Goal: Navigation & Orientation: Find specific page/section

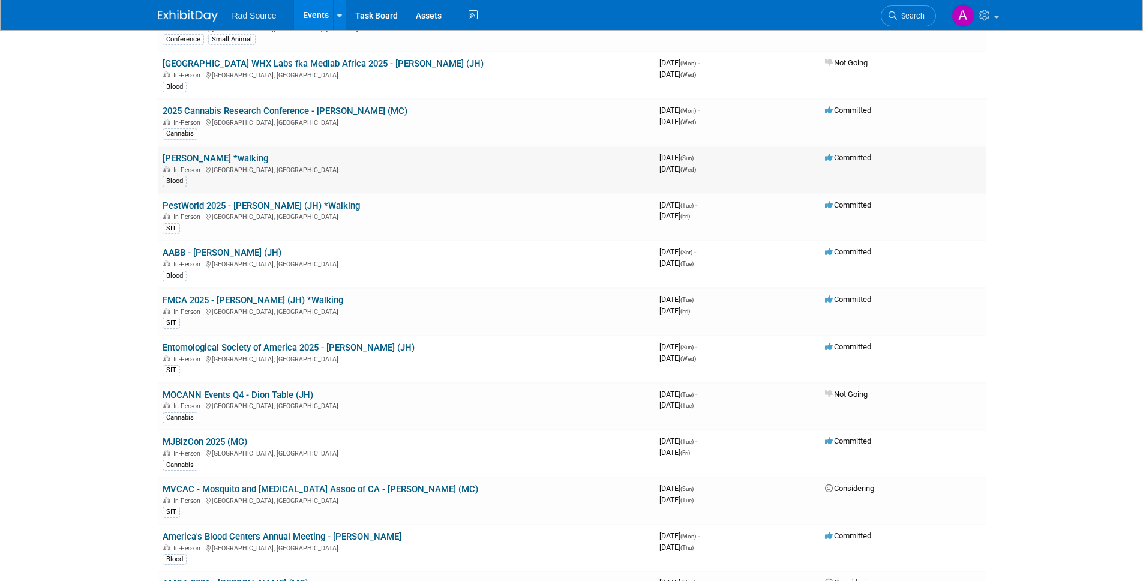
scroll to position [493, 0]
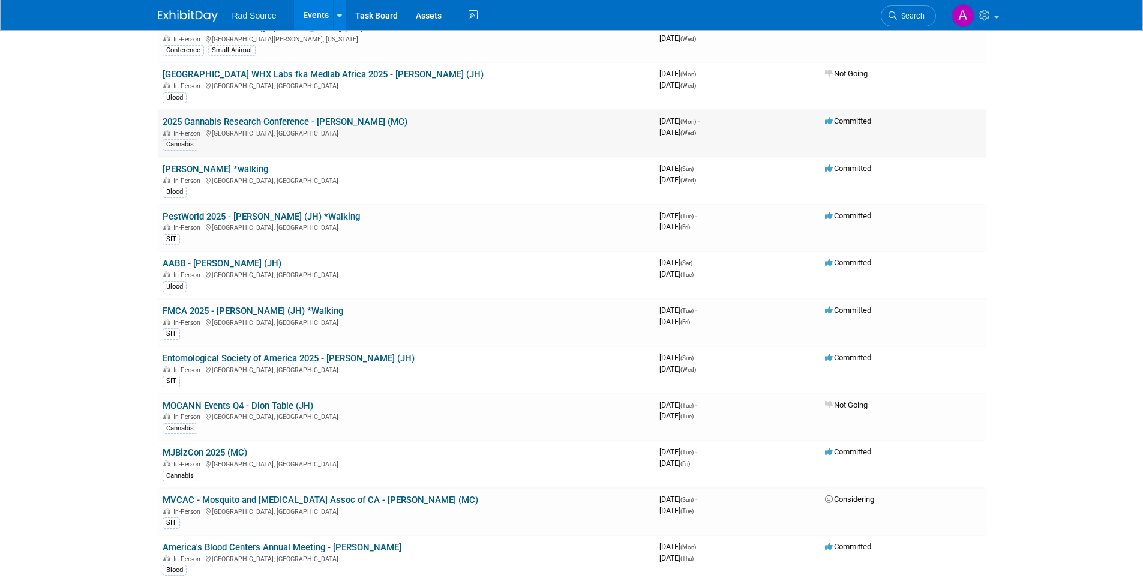
click at [320, 122] on link "2025 Cannabis Research Conference - [PERSON_NAME] (MC)" at bounding box center [285, 121] width 245 height 11
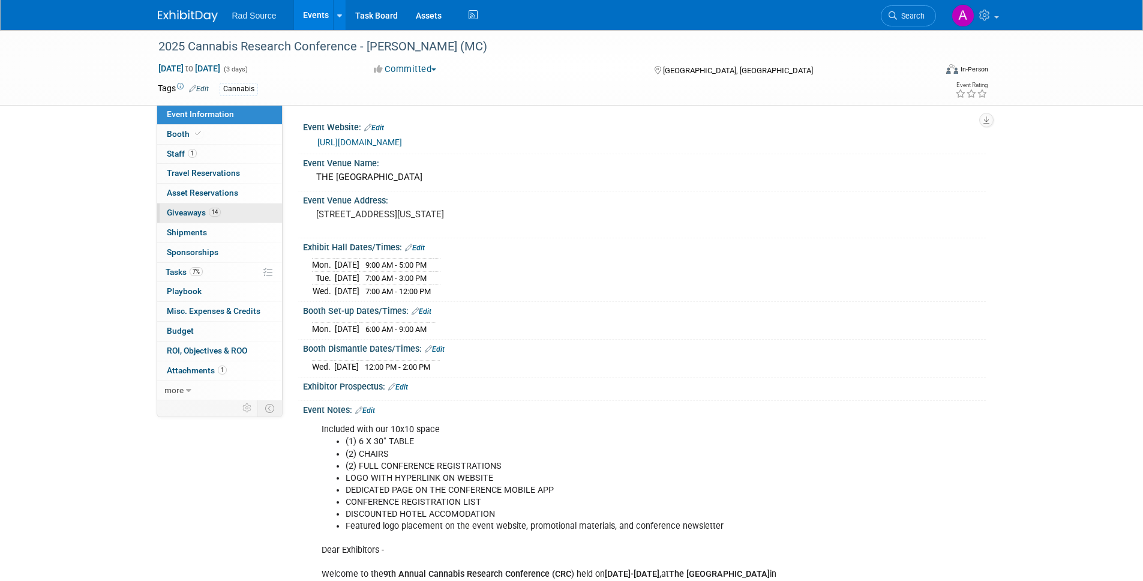
click at [232, 219] on link "14 Giveaways 14" at bounding box center [219, 212] width 125 height 19
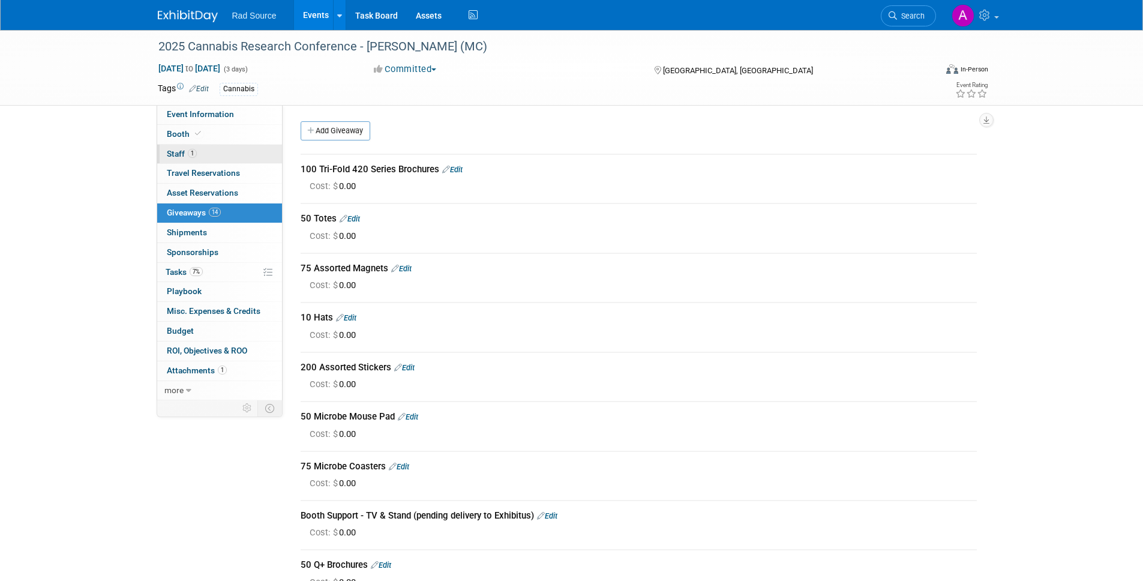
click at [226, 155] on link "1 Staff 1" at bounding box center [219, 154] width 125 height 19
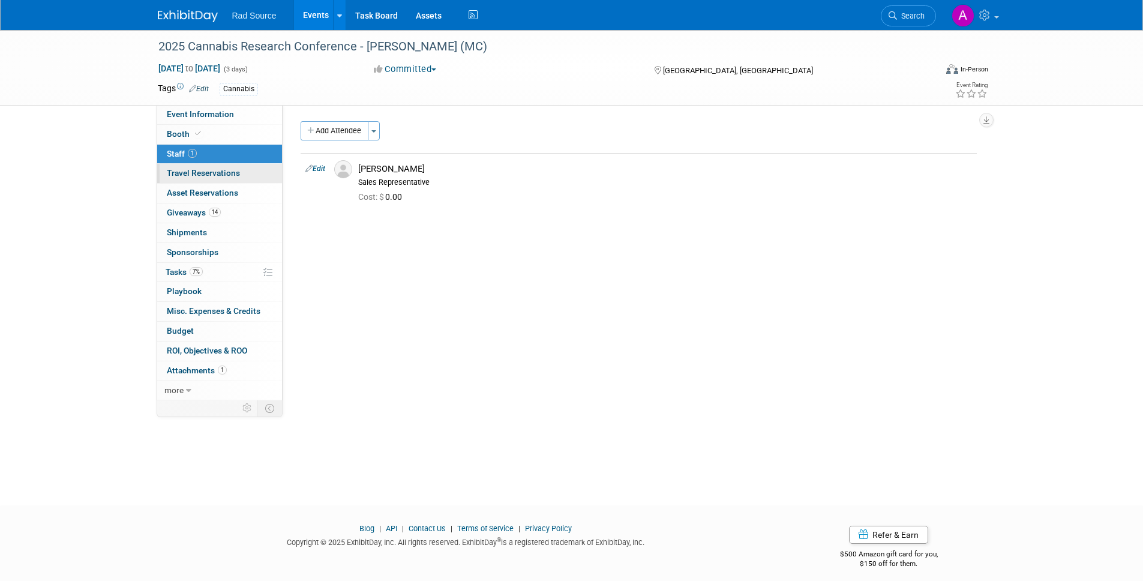
click at [202, 166] on link "0 Travel Reservations 0" at bounding box center [219, 173] width 125 height 19
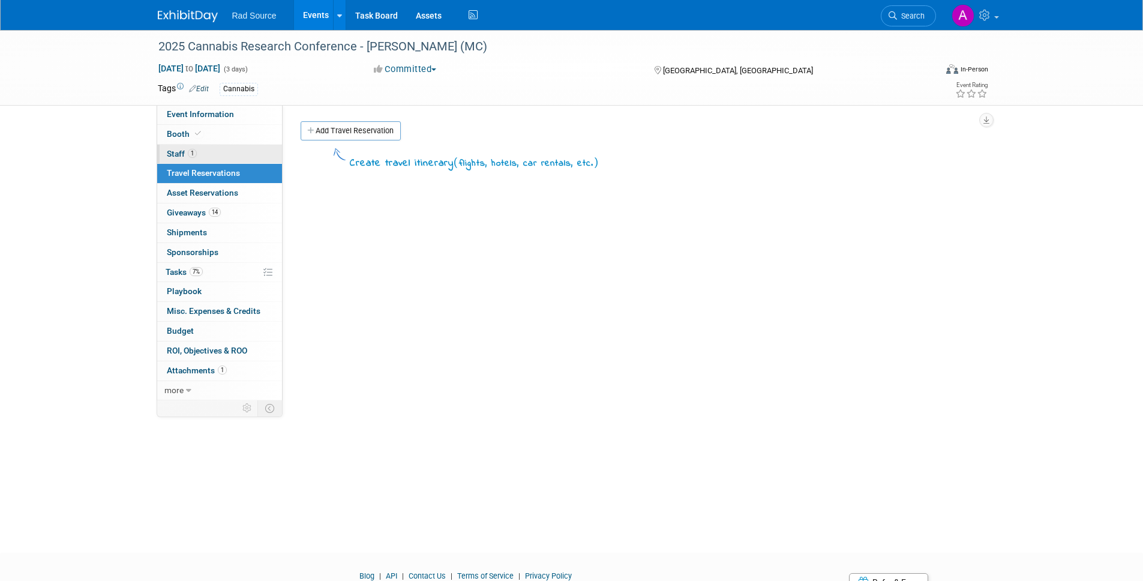
drag, startPoint x: 202, startPoint y: 166, endPoint x: 209, endPoint y: 155, distance: 13.8
click at [209, 155] on link "1 Staff 1" at bounding box center [219, 154] width 125 height 19
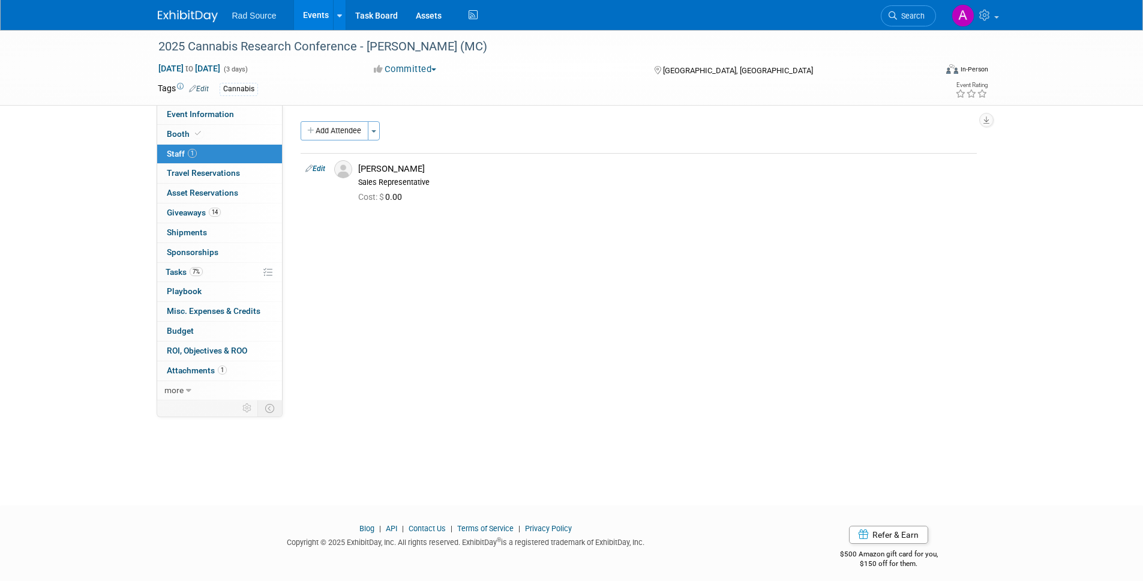
click at [215, 170] on span "Travel Reservations 0" at bounding box center [203, 173] width 73 height 10
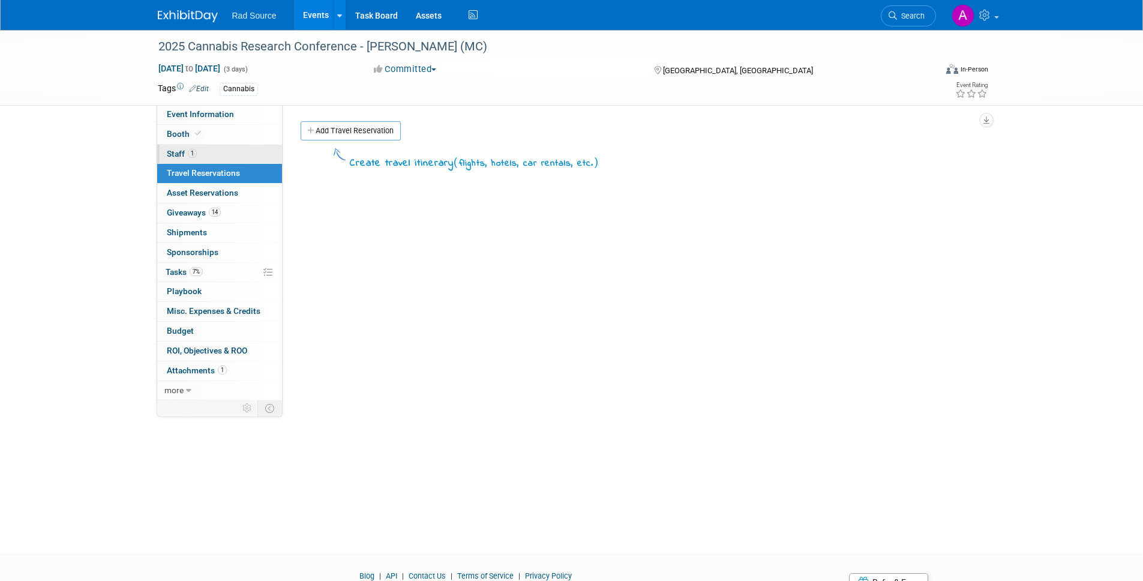
click at [217, 135] on link "Booth" at bounding box center [219, 134] width 125 height 19
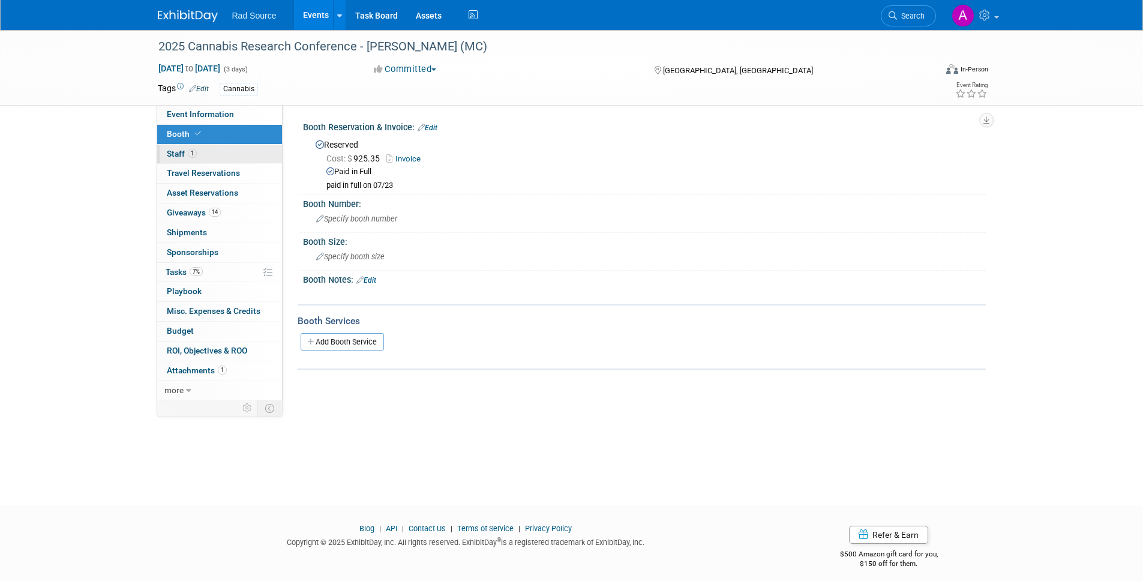
click at [255, 110] on link "Event Information" at bounding box center [219, 114] width 125 height 19
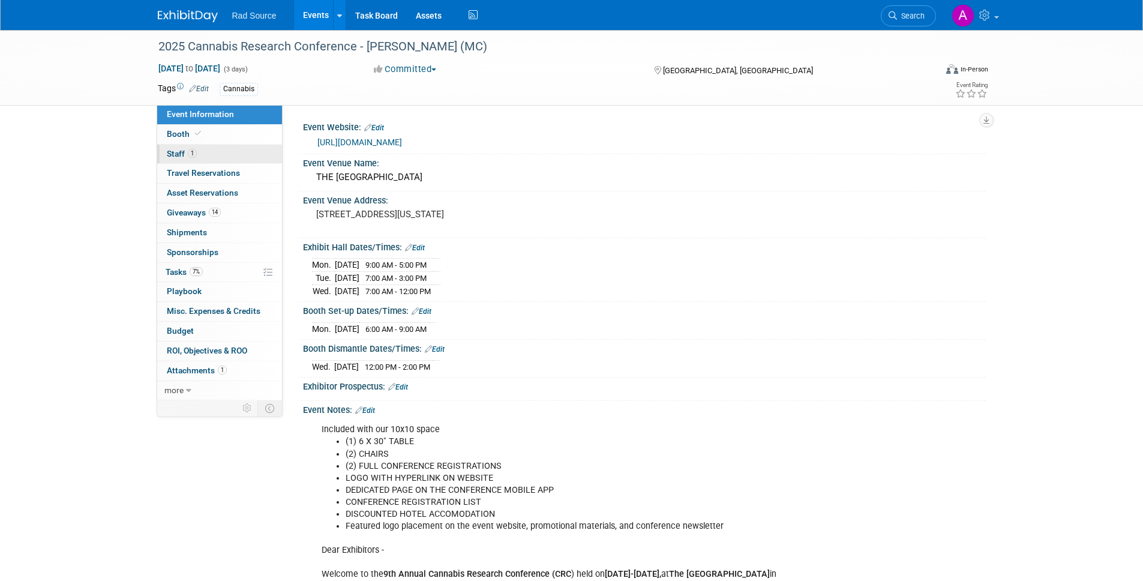
click at [402, 143] on link "https://www.cannabisresearchconference.net/" at bounding box center [359, 142] width 85 height 10
